Goal: Task Accomplishment & Management: Use online tool/utility

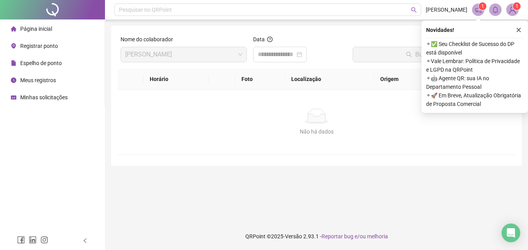
click at [41, 46] on span "Registrar ponto" at bounding box center [39, 46] width 38 height 6
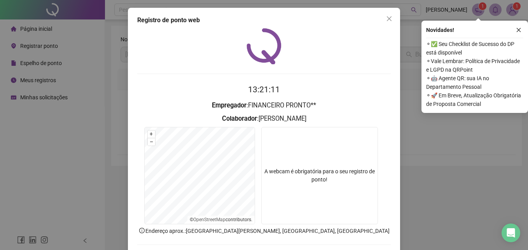
scroll to position [37, 0]
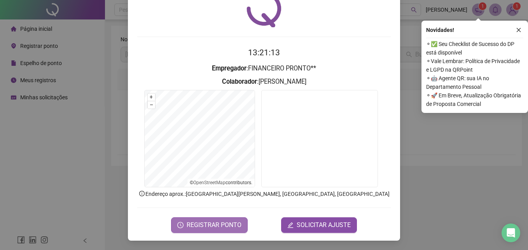
click at [226, 225] on span "REGISTRAR PONTO" at bounding box center [214, 224] width 55 height 9
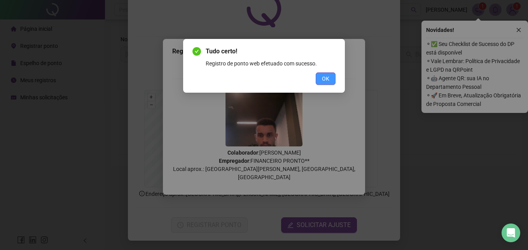
click at [325, 75] on span "OK" at bounding box center [325, 78] width 7 height 9
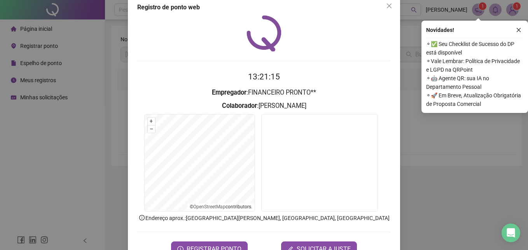
scroll to position [0, 0]
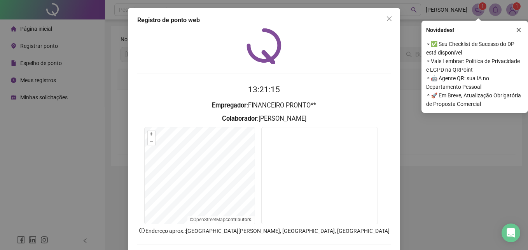
click at [386, 20] on icon "close" at bounding box center [389, 19] width 6 height 6
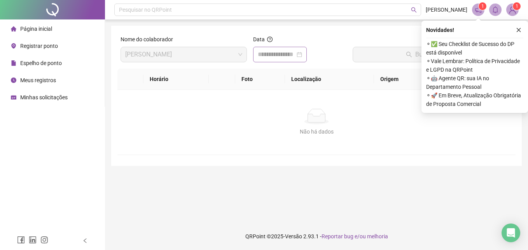
click at [302, 53] on div at bounding box center [280, 54] width 44 height 9
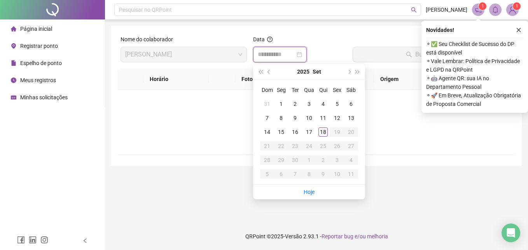
type input "**********"
click at [321, 129] on div "18" at bounding box center [323, 131] width 9 height 9
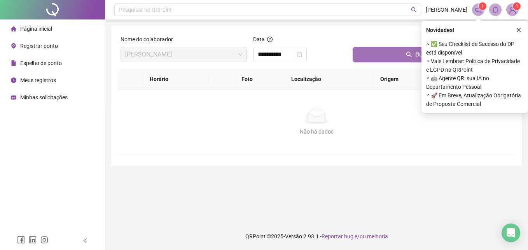
click at [358, 59] on button "Buscar registros" at bounding box center [433, 55] width 160 height 16
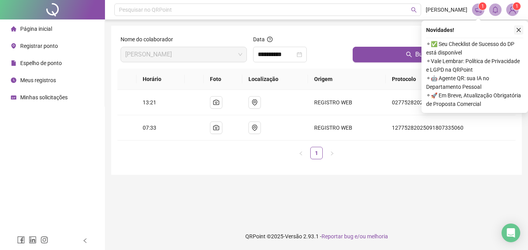
click at [518, 28] on icon "close" at bounding box center [518, 29] width 5 height 5
